Goal: Find specific page/section: Find specific page/section

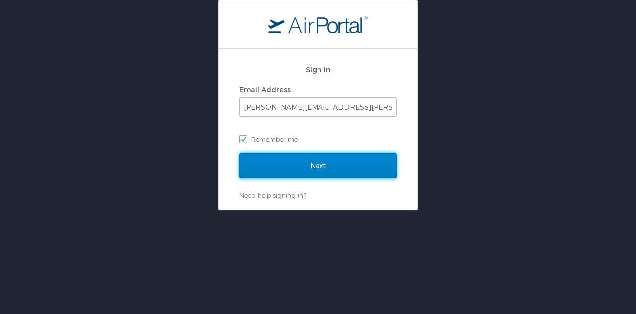
click at [302, 163] on input "Next" at bounding box center [318, 165] width 157 height 25
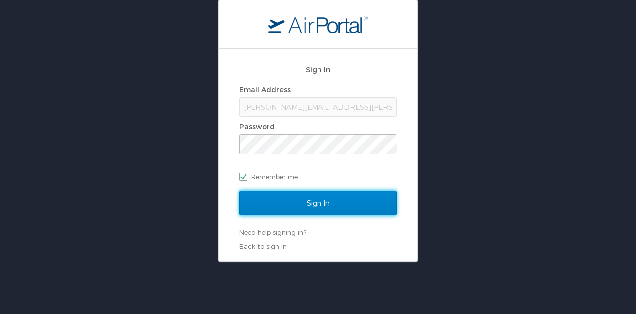
click at [277, 211] on input "Sign In" at bounding box center [318, 202] width 157 height 25
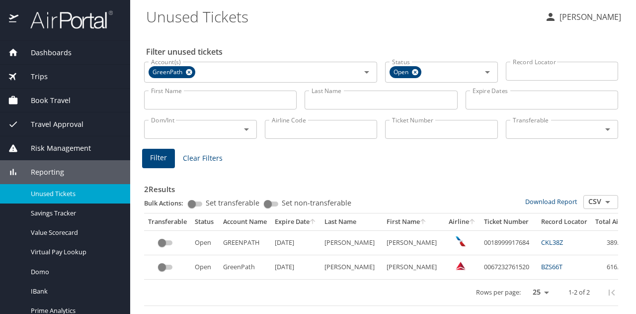
click at [46, 149] on span "Risk Management" at bounding box center [54, 148] width 73 height 11
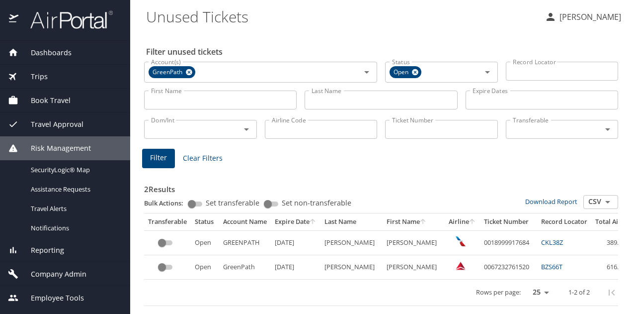
click at [43, 272] on span "Company Admin" at bounding box center [52, 273] width 68 height 11
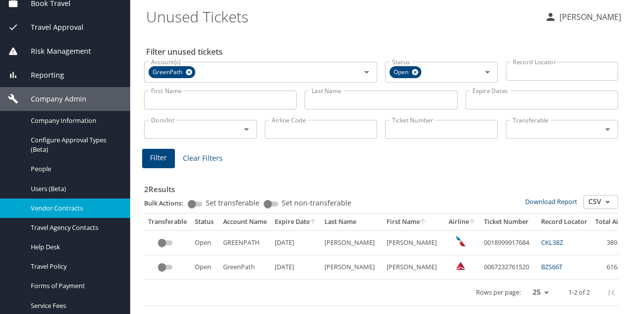
scroll to position [99, 0]
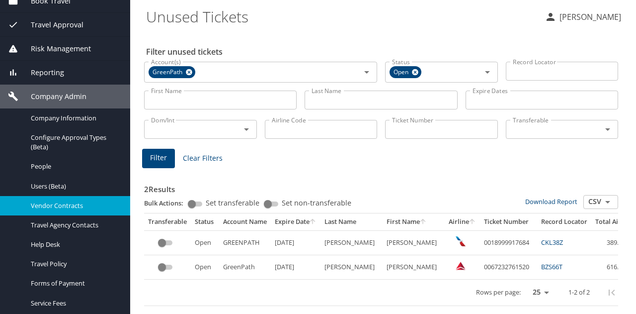
click at [50, 204] on span "Vendor Contracts" at bounding box center [74, 205] width 87 height 9
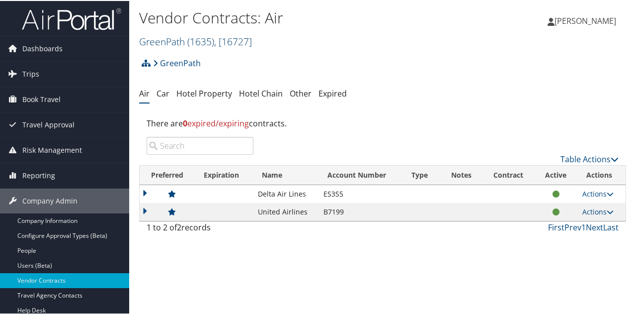
click at [177, 42] on link "GreenPath ( 1635 ) , [ 16727 ]" at bounding box center [195, 40] width 113 height 13
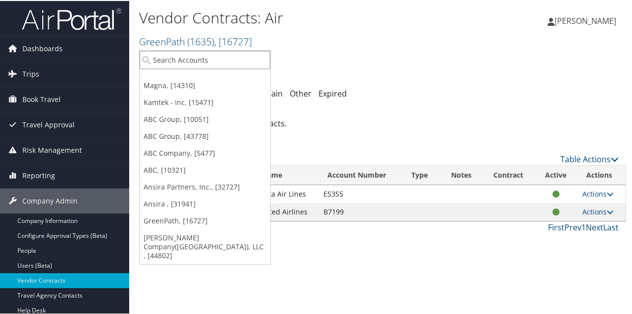
click at [184, 59] on input "search" at bounding box center [205, 59] width 131 height 18
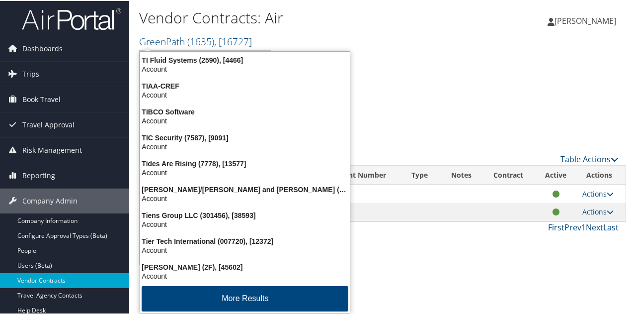
type input "ti flui"
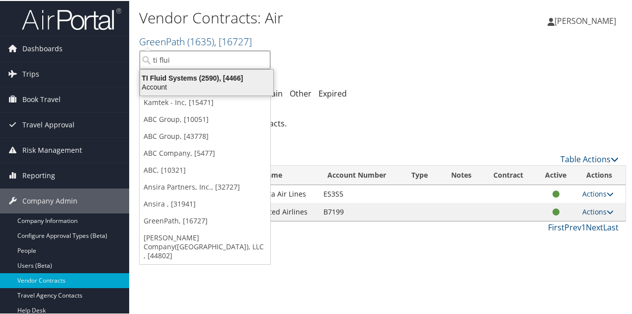
click at [183, 77] on div "TI Fluid Systems (2590), [4466]" at bounding box center [206, 77] width 145 height 9
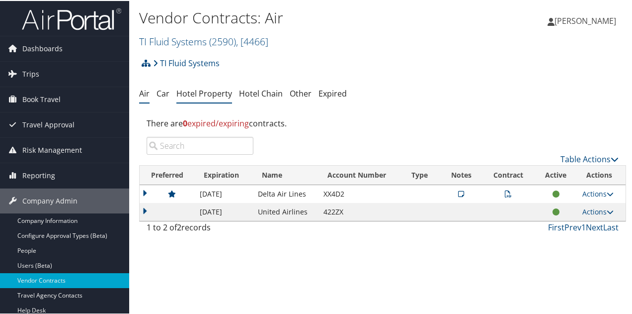
click at [205, 92] on link "Hotel Property" at bounding box center [204, 92] width 56 height 11
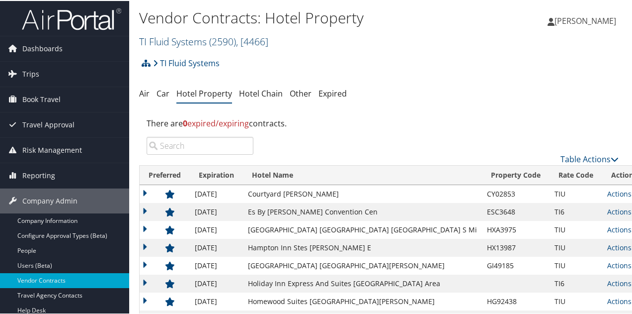
click at [200, 38] on link "TI Fluid Systems ( 2590 ) , [ 4466 ]" at bounding box center [203, 40] width 129 height 13
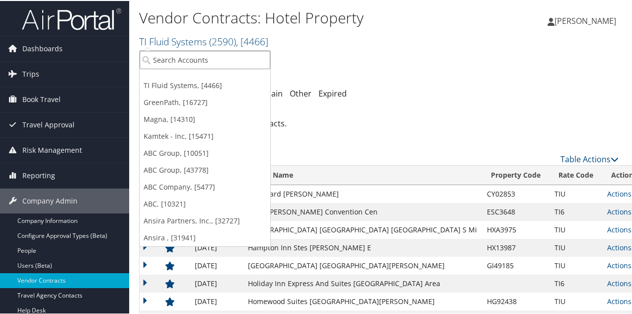
click at [189, 57] on input "search" at bounding box center [205, 59] width 131 height 18
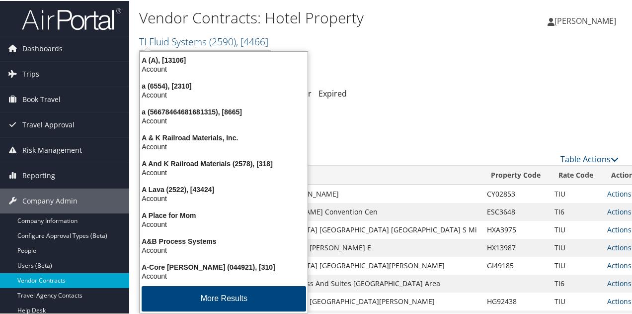
type input "abc"
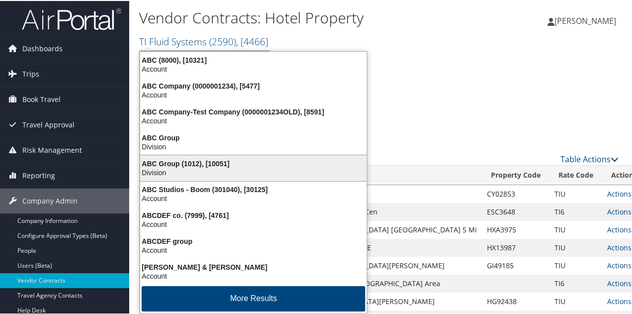
click at [194, 167] on div "Division" at bounding box center [253, 171] width 239 height 9
